Goal: Obtain resource: Obtain resource

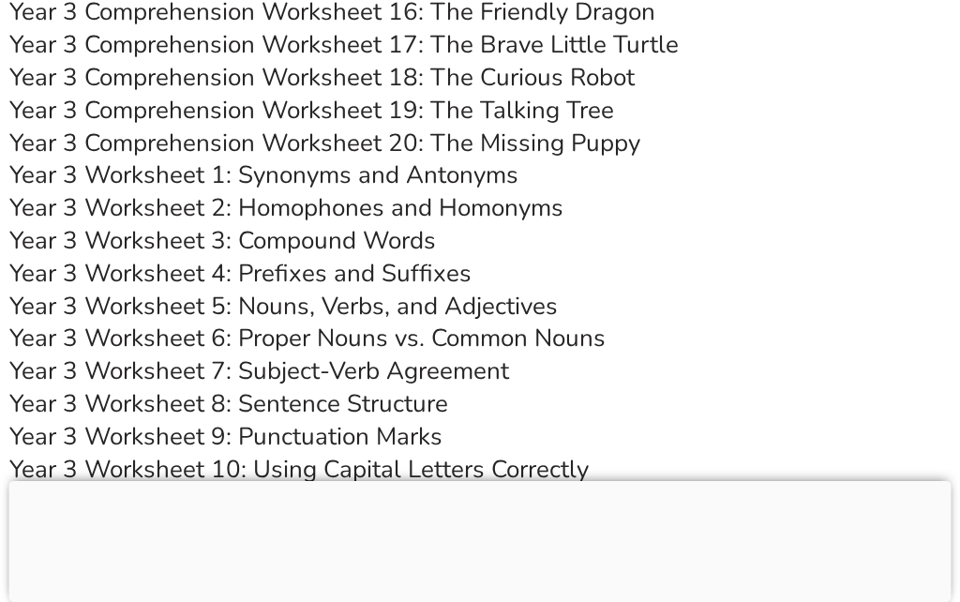
scroll to position [6872, 0]
click at [478, 289] on link "Year 3 Worksheet 5: Nouns, Verbs, and Adjectives" at bounding box center [283, 305] width 548 height 33
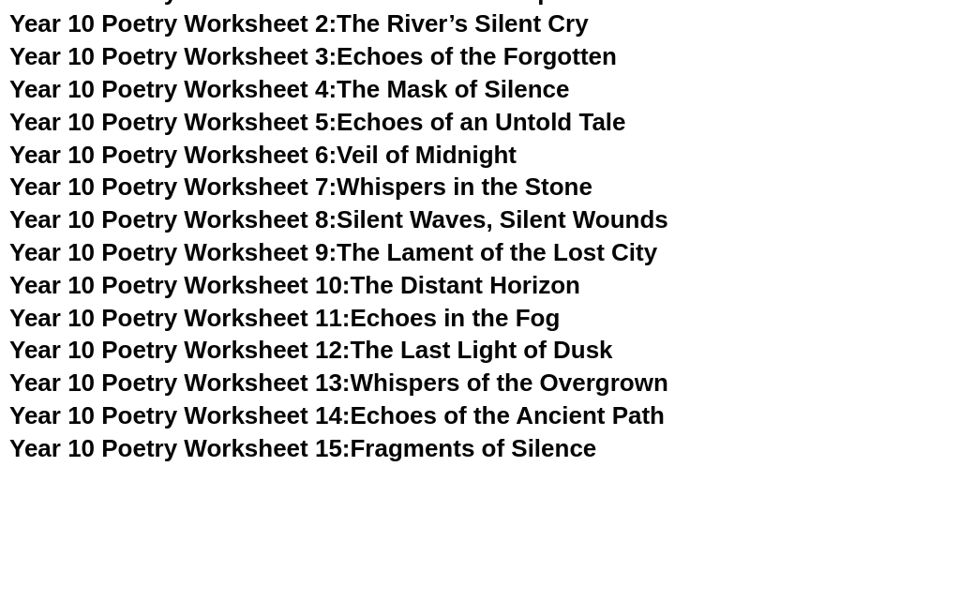
scroll to position [6913, 0]
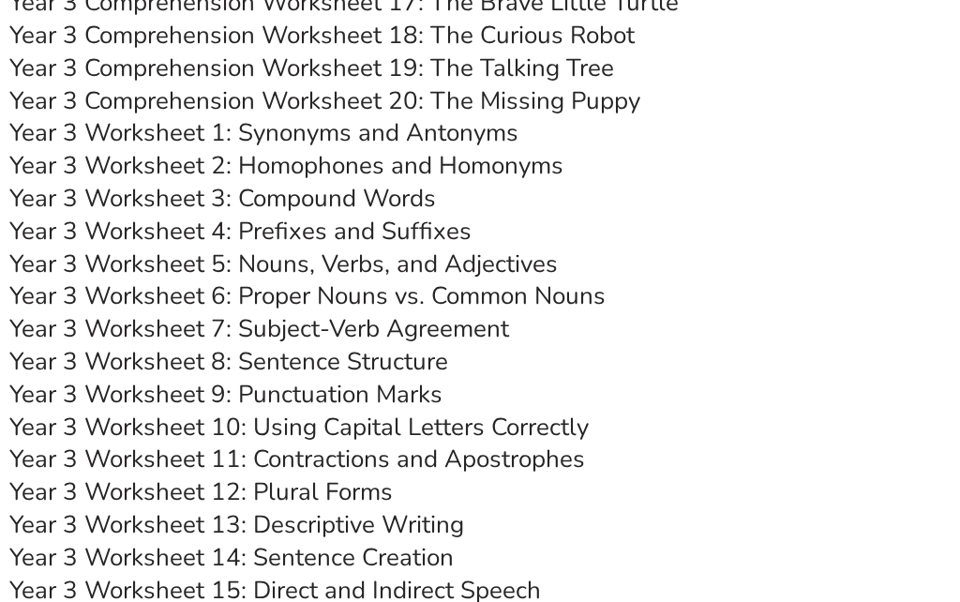
scroll to position [6872, 0]
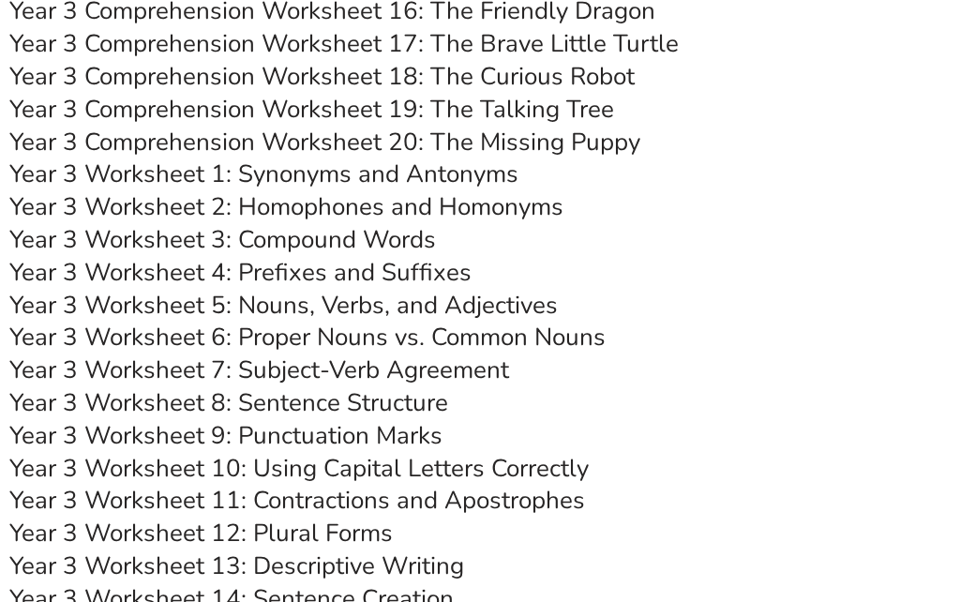
click at [443, 289] on link "Year 3 Worksheet 5: Nouns, Verbs, and Adjectives" at bounding box center [283, 305] width 548 height 33
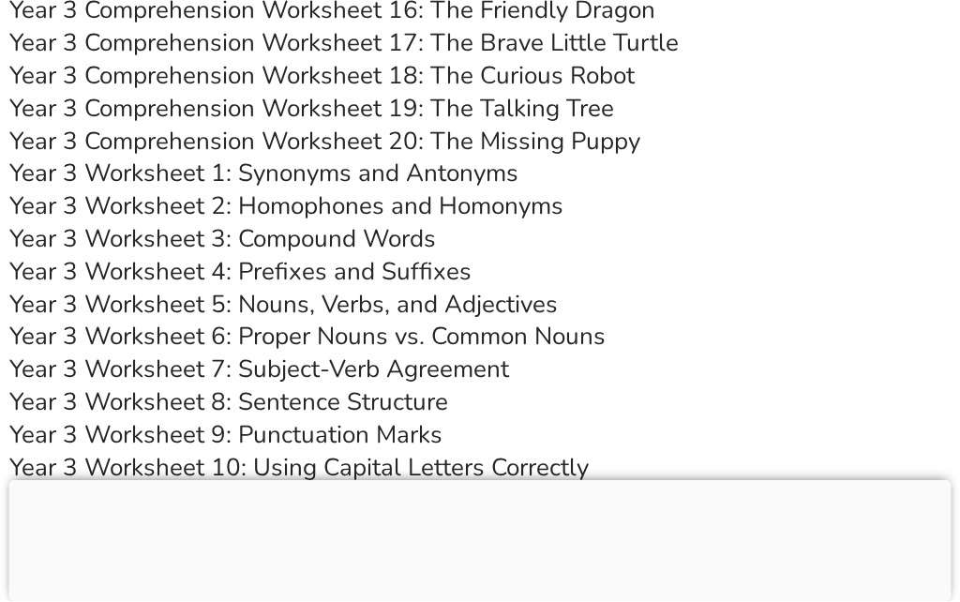
scroll to position [7020, 0]
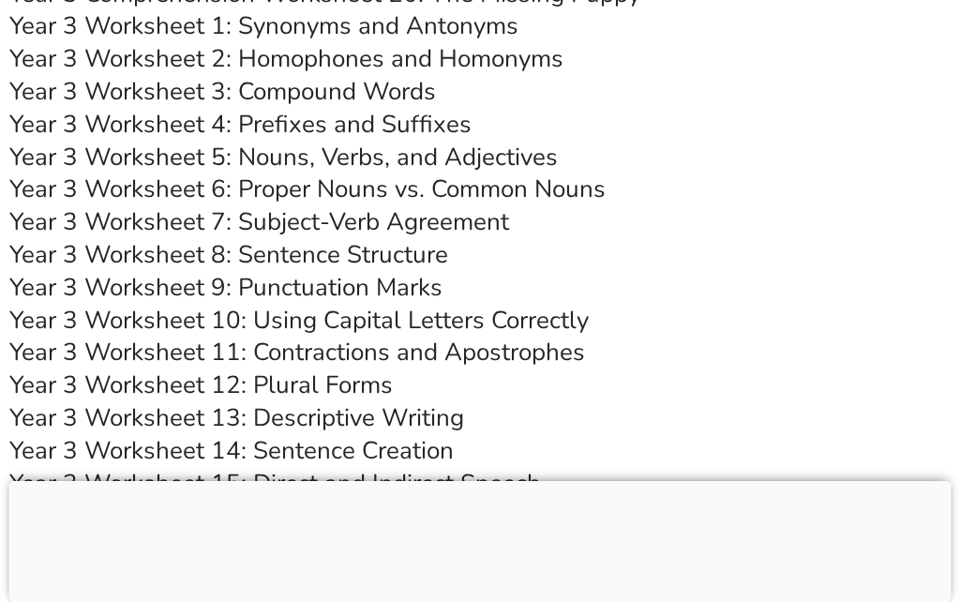
click at [337, 499] on link "Year 3 Worksheet 16: Prepositions" at bounding box center [198, 515] width 379 height 33
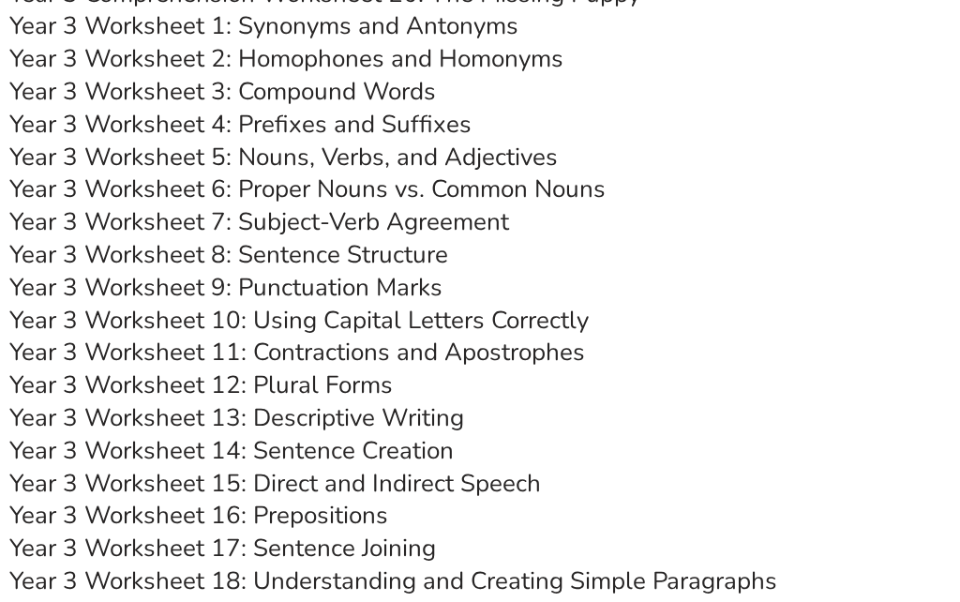
scroll to position [7061, 0]
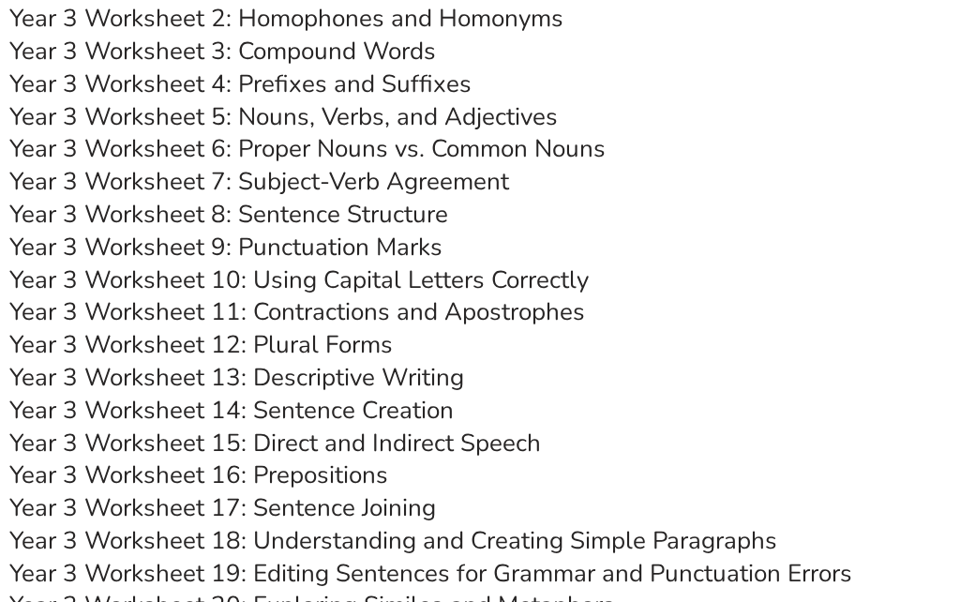
click at [340, 458] on link "Year 3 Worksheet 16: Prepositions" at bounding box center [198, 474] width 379 height 33
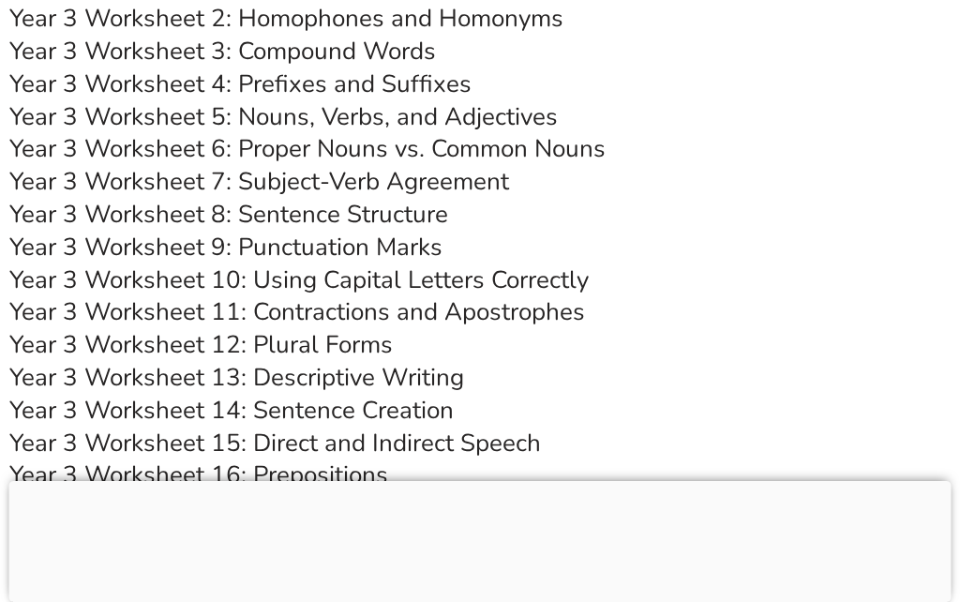
scroll to position [7228, 0]
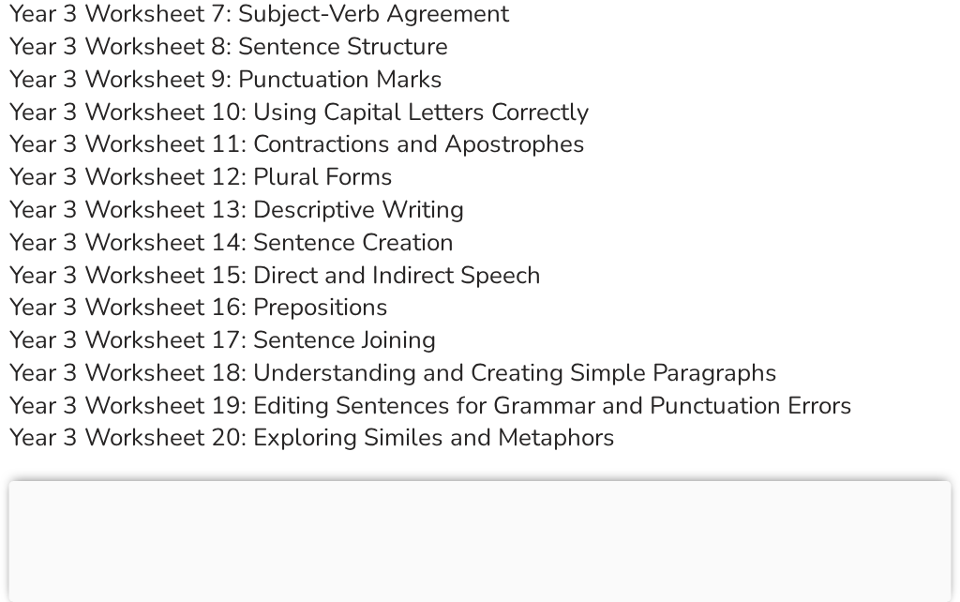
click at [322, 421] on link "Year 3 Worksheet 20: Exploring Similes and Metaphors" at bounding box center [312, 437] width 606 height 33
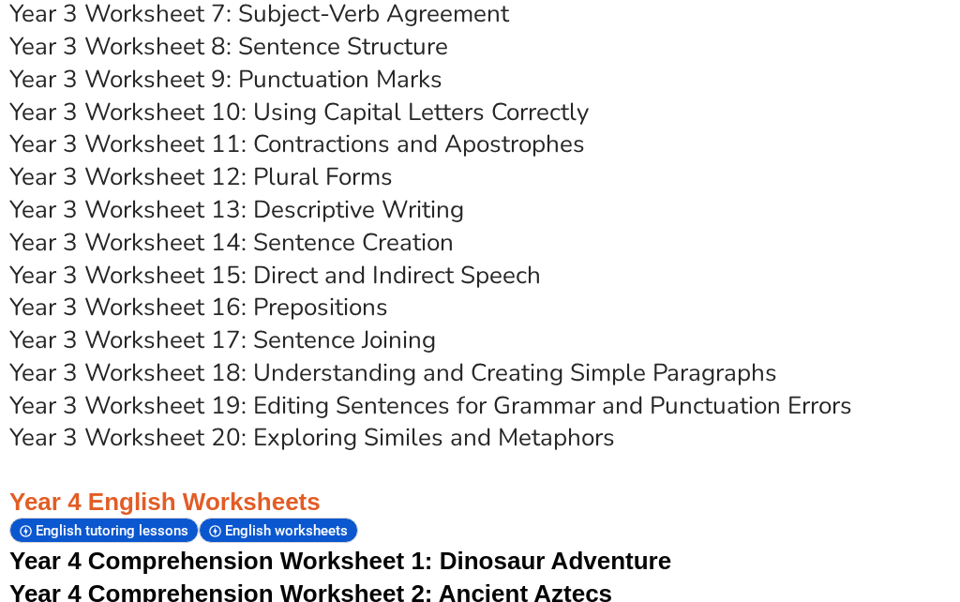
scroll to position [7270, 0]
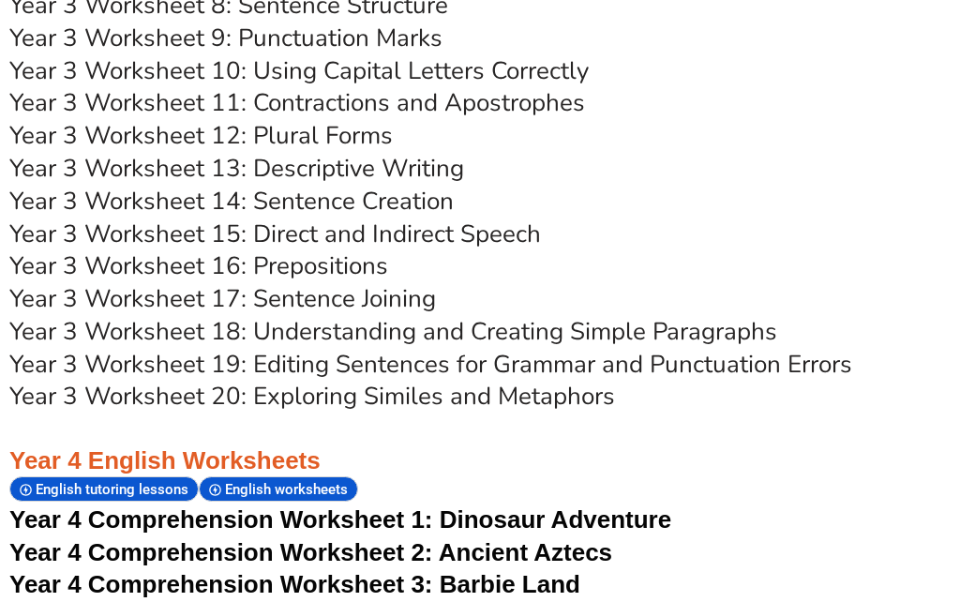
click at [368, 380] on link "Year 3 Worksheet 20: Exploring Similes and Metaphors" at bounding box center [312, 396] width 606 height 33
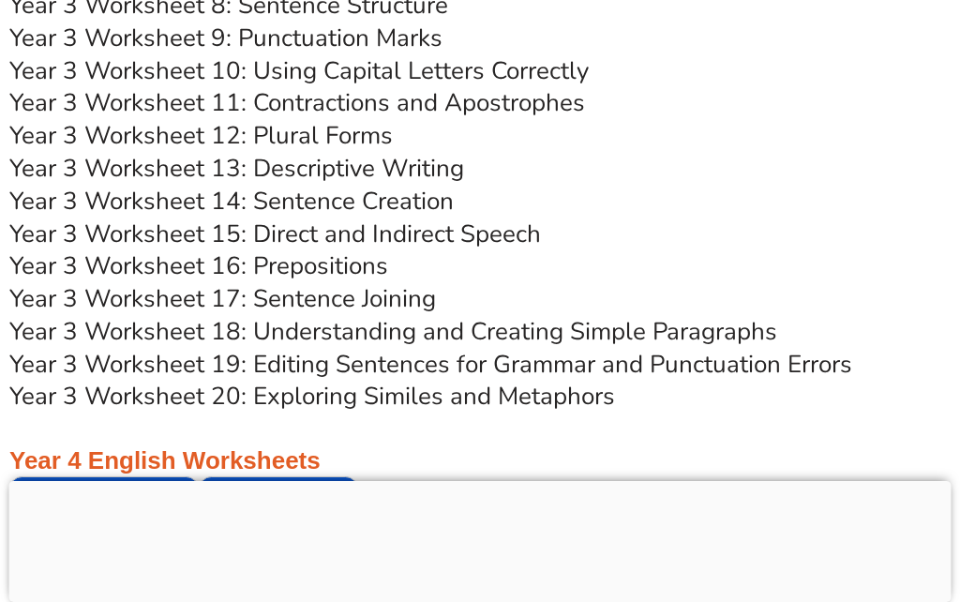
scroll to position [7477, 0]
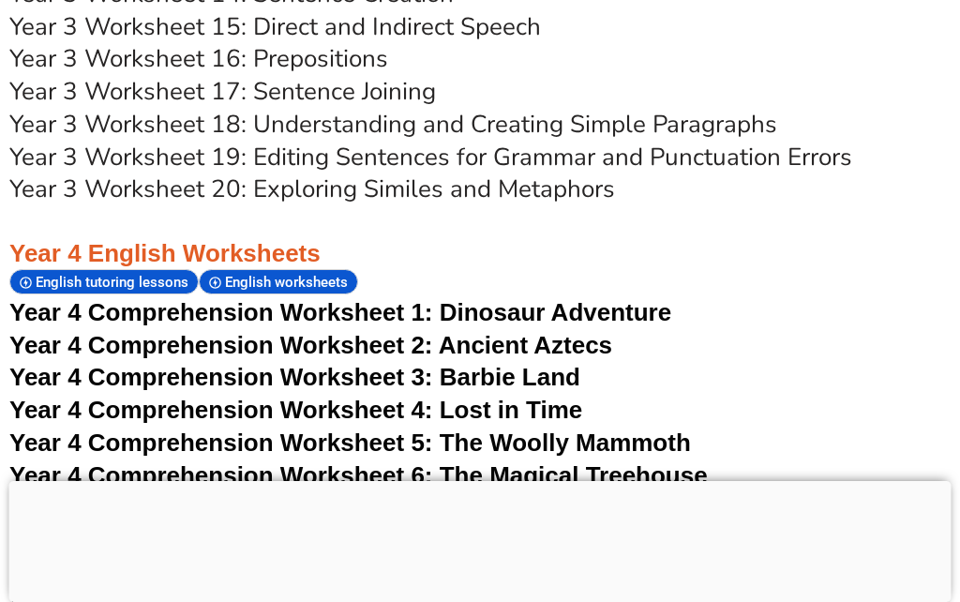
click at [300, 363] on span "Year 4 Comprehension Worksheet 3: Barbie Land" at bounding box center [294, 377] width 571 height 28
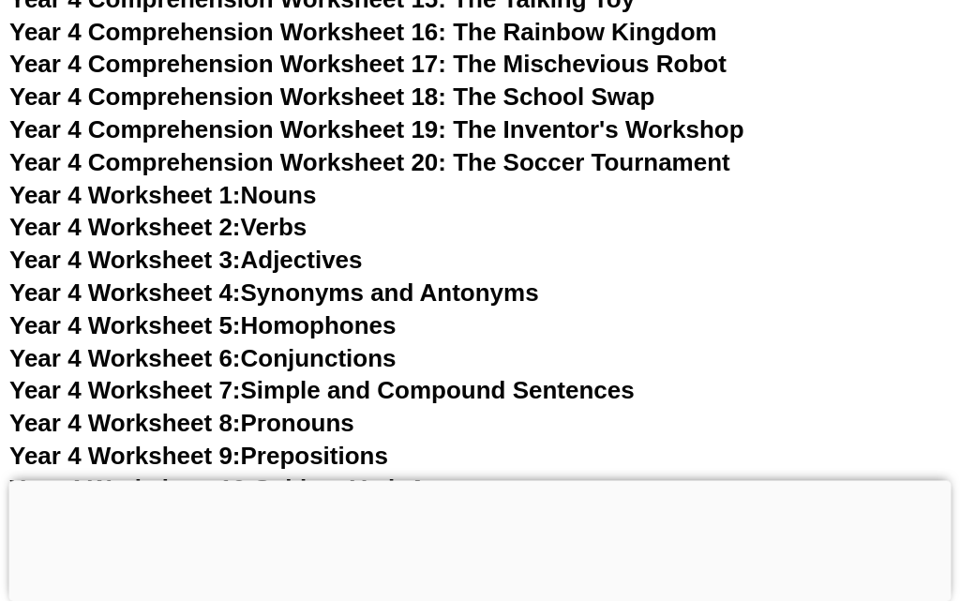
scroll to position [8248, 0]
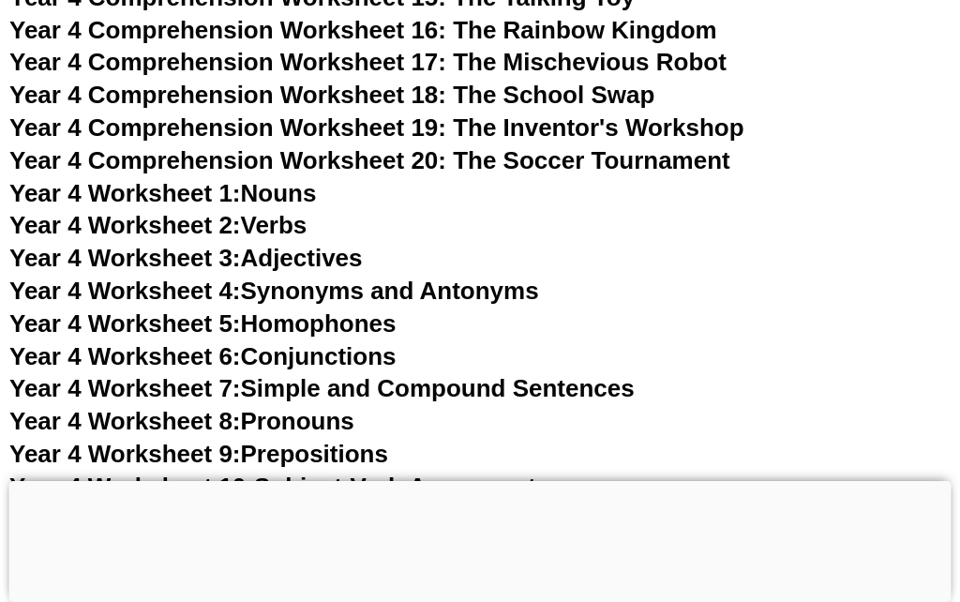
click at [316, 179] on link "Year 4 Worksheet 1: Nouns" at bounding box center [162, 193] width 307 height 28
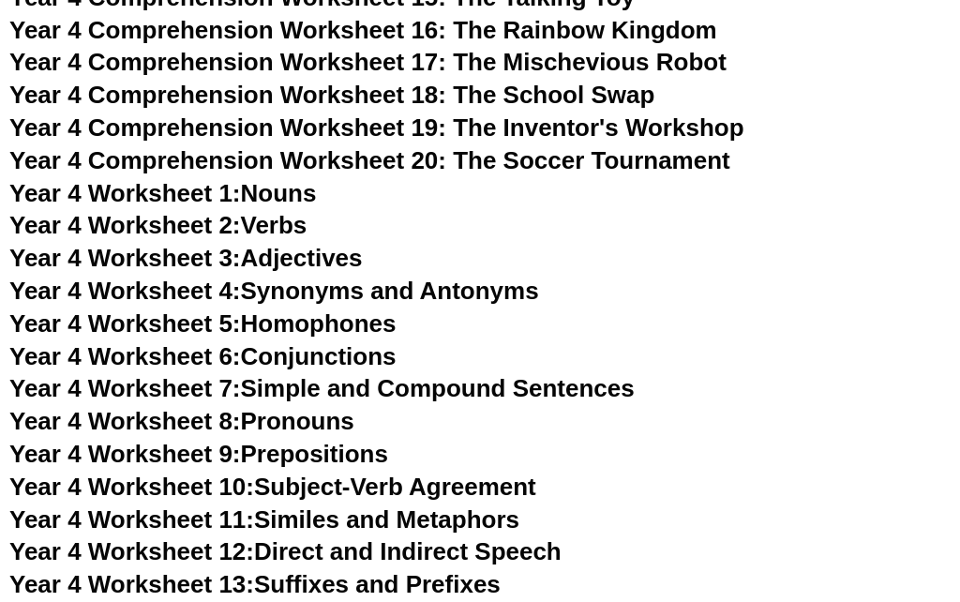
scroll to position [8289, 0]
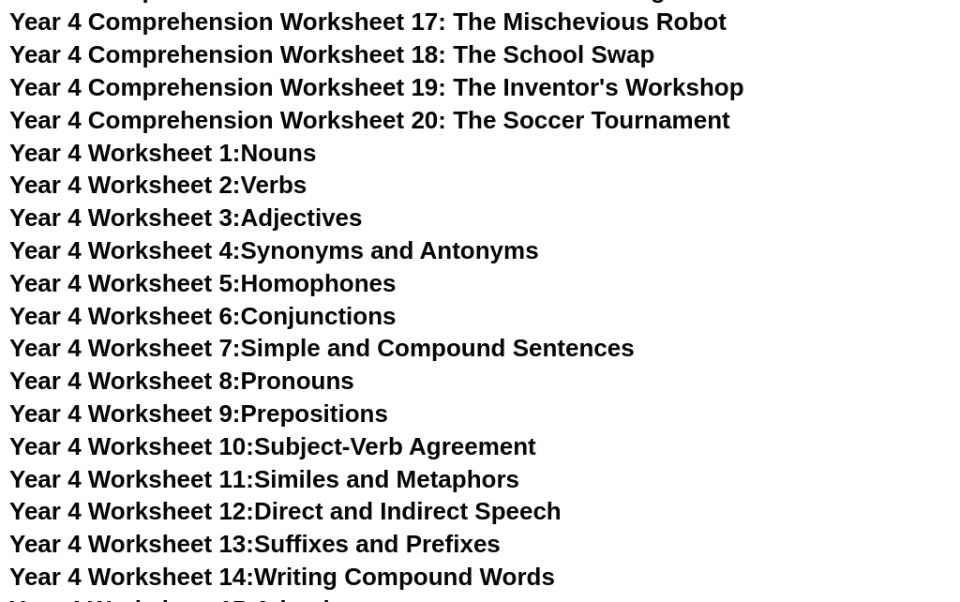
click at [150, 171] on span "Year 4 Worksheet 2:" at bounding box center [125, 185] width 232 height 28
click at [353, 203] on link "Year 4 Worksheet 3: Adjectives" at bounding box center [185, 217] width 353 height 28
click at [363, 203] on link "Year 4 Worksheet 3: Adjectives" at bounding box center [185, 217] width 353 height 28
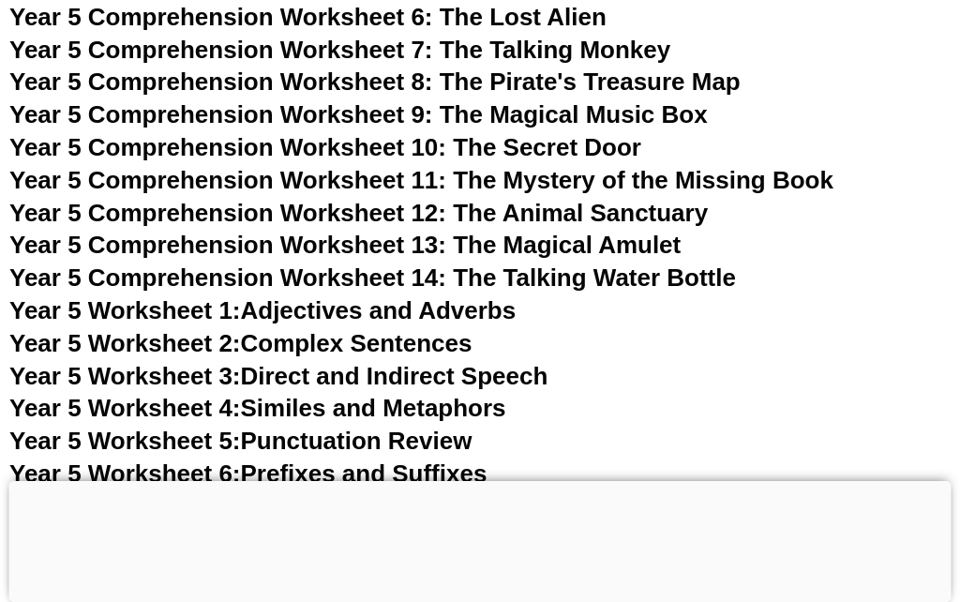
scroll to position [9359, 0]
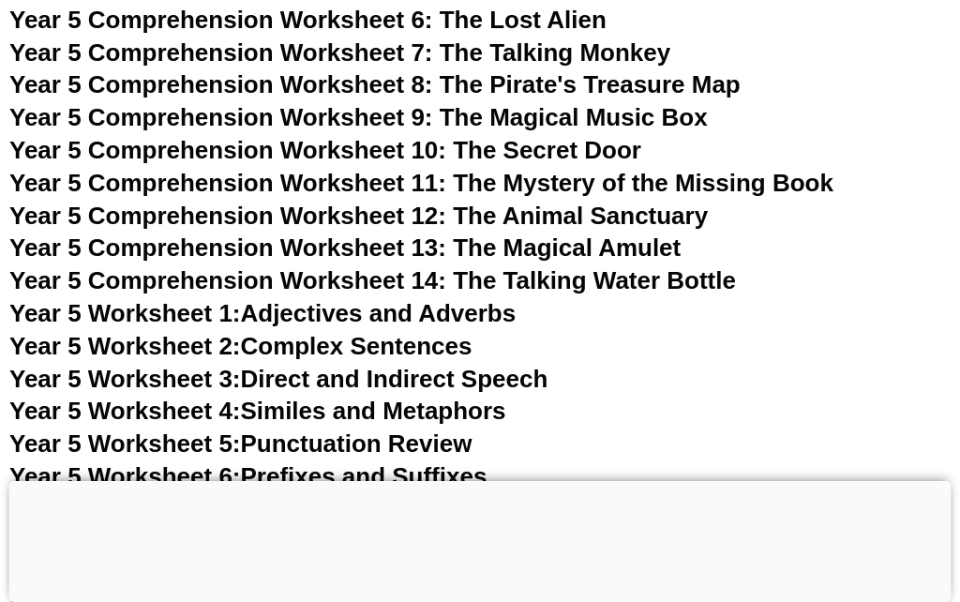
click at [516, 299] on link "Year 5 Worksheet 1: Adjectives and Adverbs" at bounding box center [262, 313] width 506 height 28
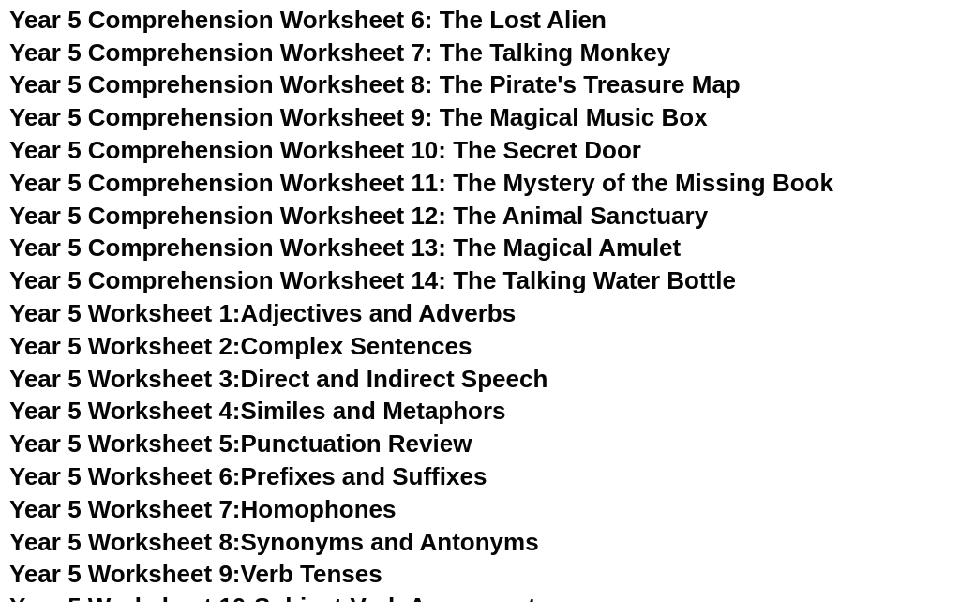
scroll to position [9400, 0]
